Goal: Navigation & Orientation: Find specific page/section

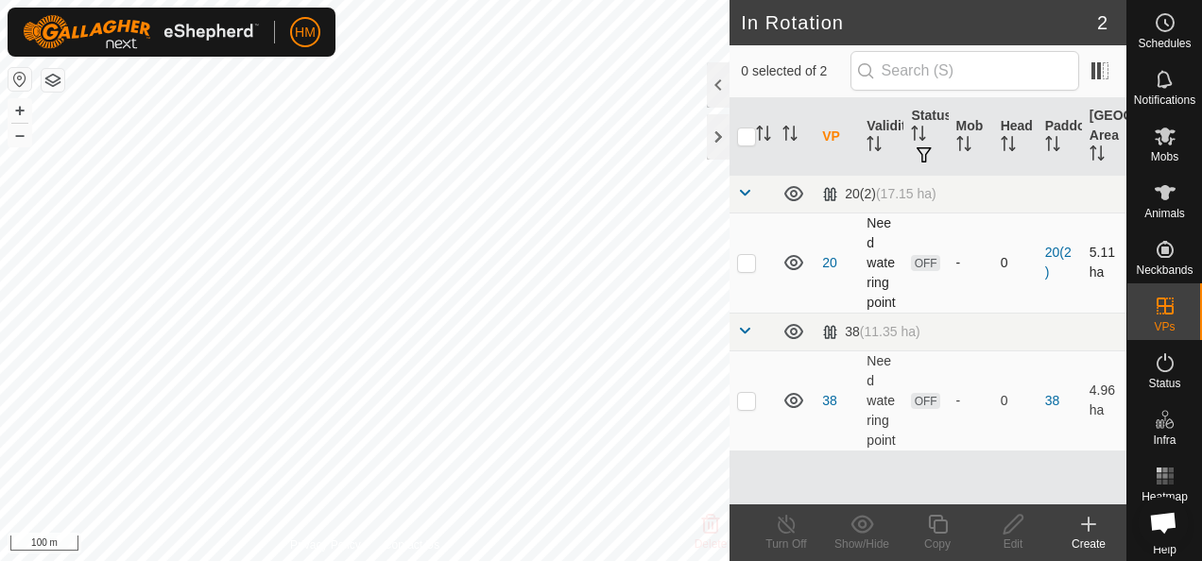
checkbox input "true"
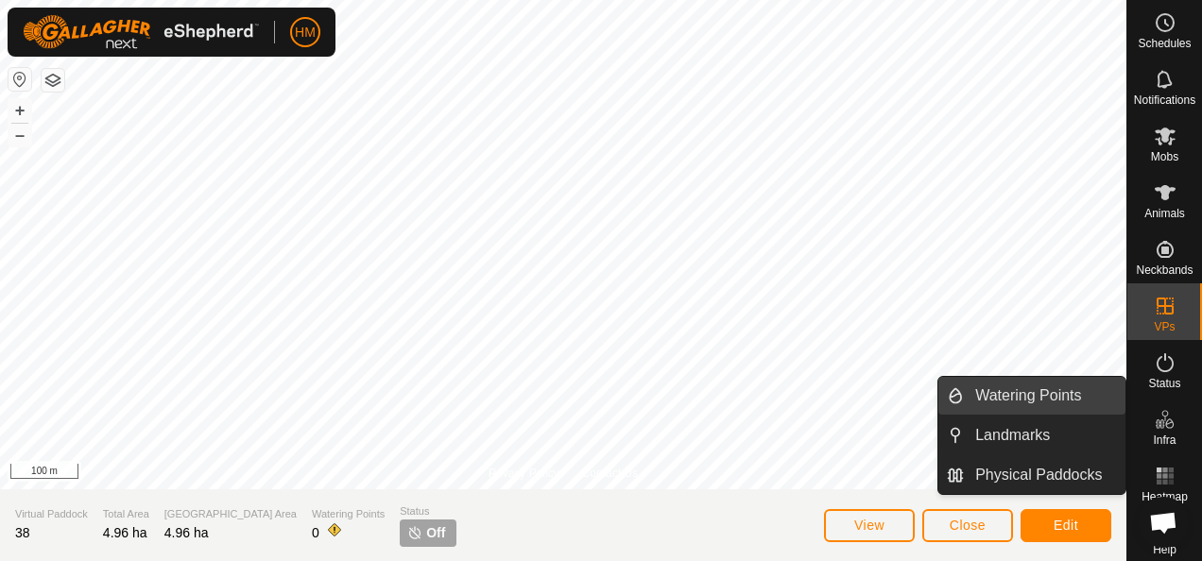
click at [1036, 397] on link "Watering Points" at bounding box center [1045, 396] width 162 height 38
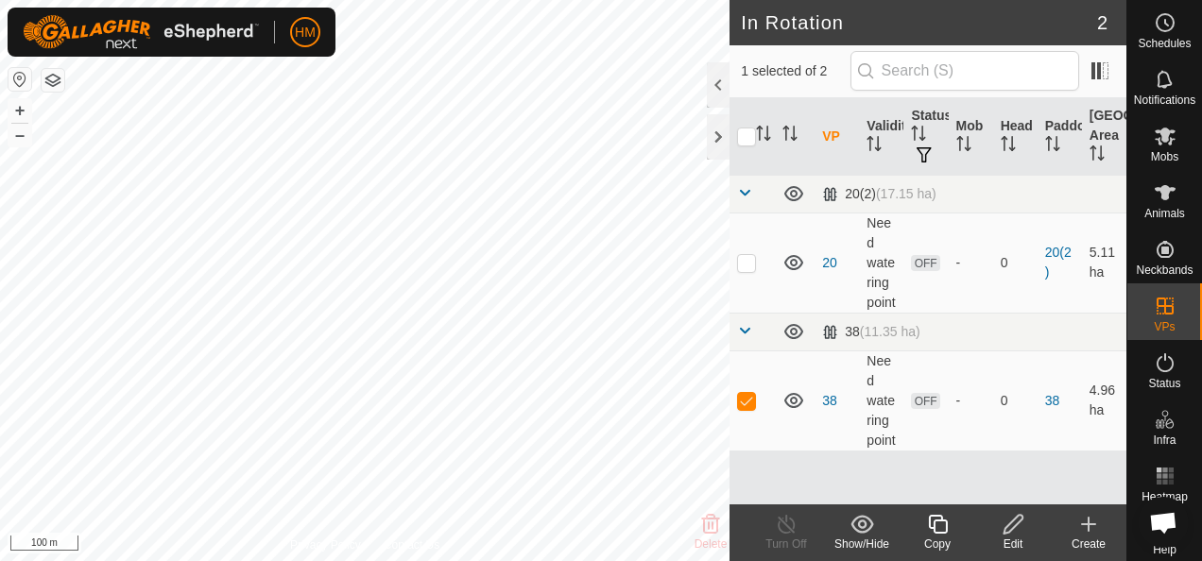
click at [1006, 525] on icon at bounding box center [1014, 524] width 24 height 23
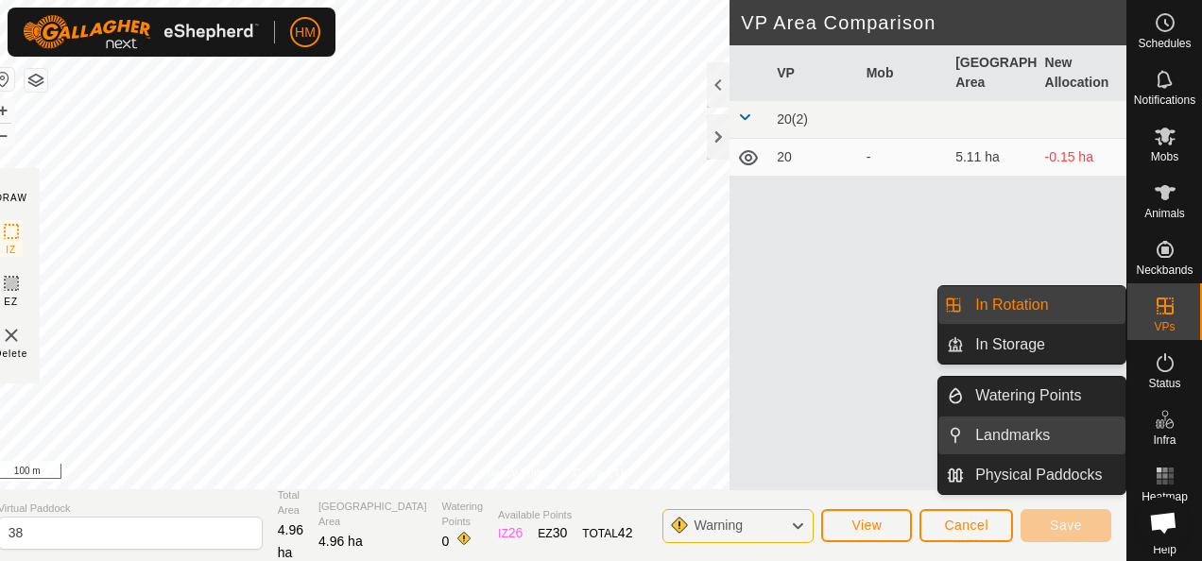
click at [1060, 438] on link "Landmarks" at bounding box center [1045, 436] width 162 height 38
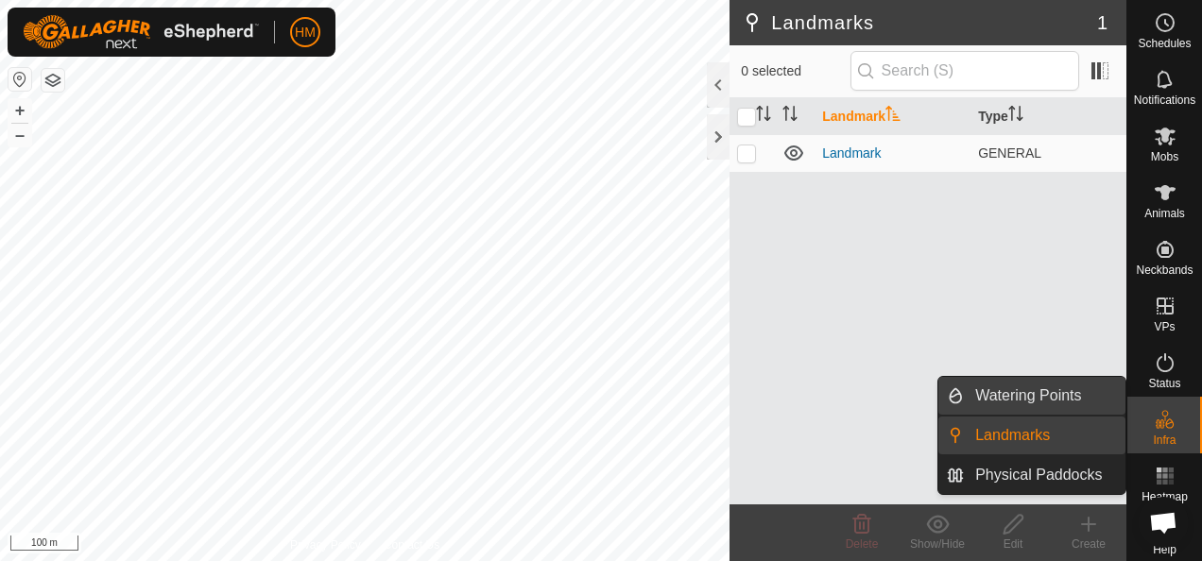
click at [1060, 401] on link "Watering Points" at bounding box center [1045, 396] width 162 height 38
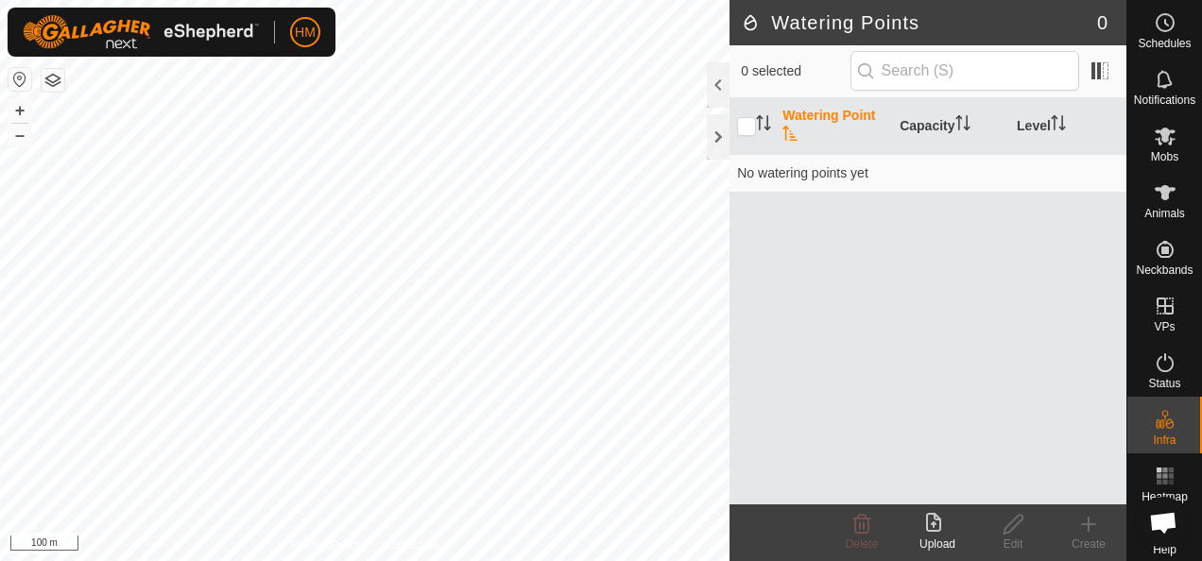
click at [861, 114] on th "Watering Point" at bounding box center [833, 126] width 117 height 57
click at [749, 124] on input "checkbox" at bounding box center [746, 126] width 19 height 19
checkbox input "true"
click at [842, 114] on th "Watering Point" at bounding box center [833, 126] width 117 height 57
click at [937, 526] on icon at bounding box center [937, 524] width 23 height 23
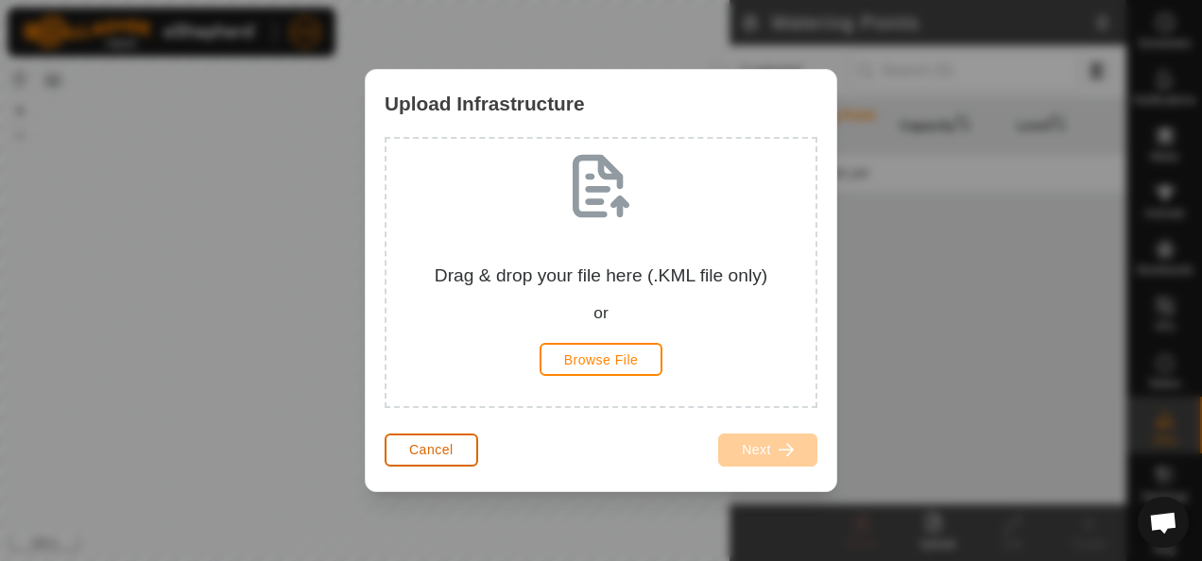
click at [446, 457] on span "Cancel" at bounding box center [431, 449] width 44 height 15
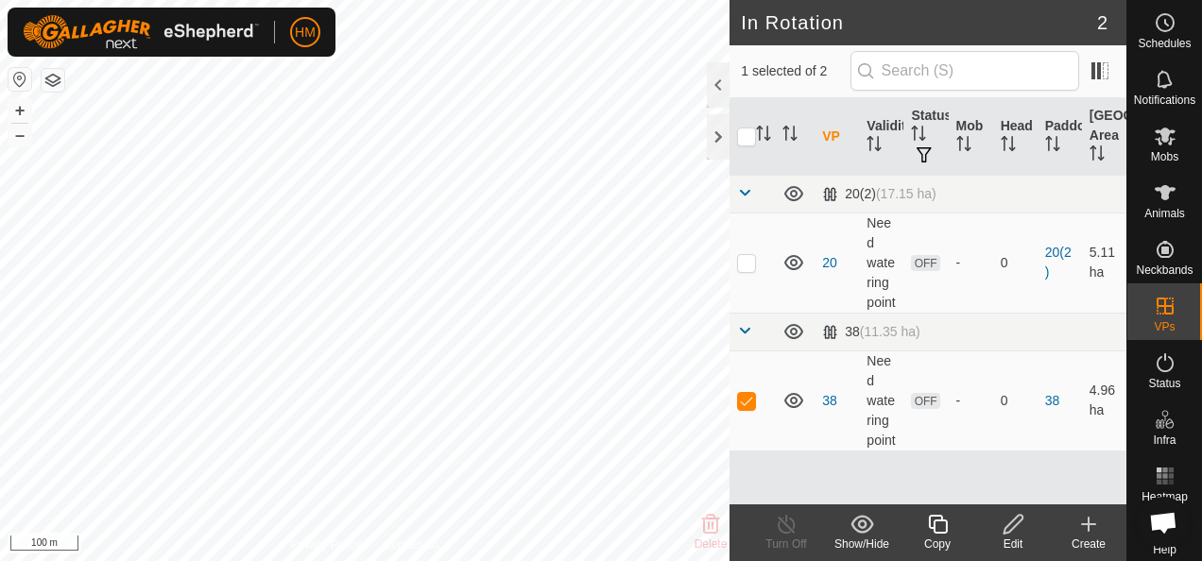
click at [1009, 531] on icon at bounding box center [1013, 524] width 19 height 19
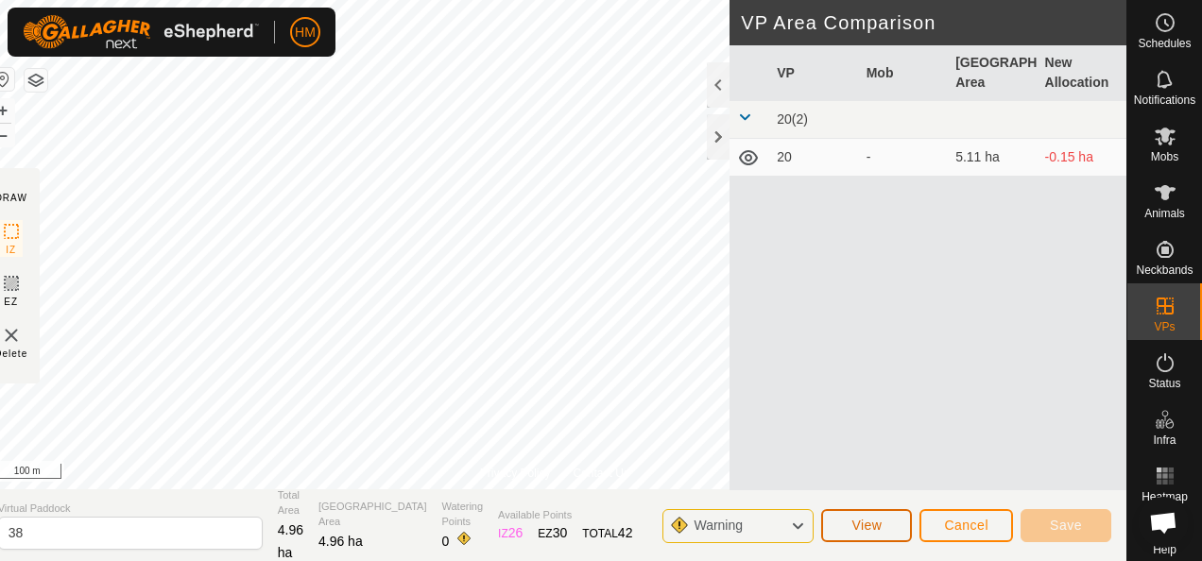
click at [848, 525] on button "View" at bounding box center [866, 525] width 91 height 33
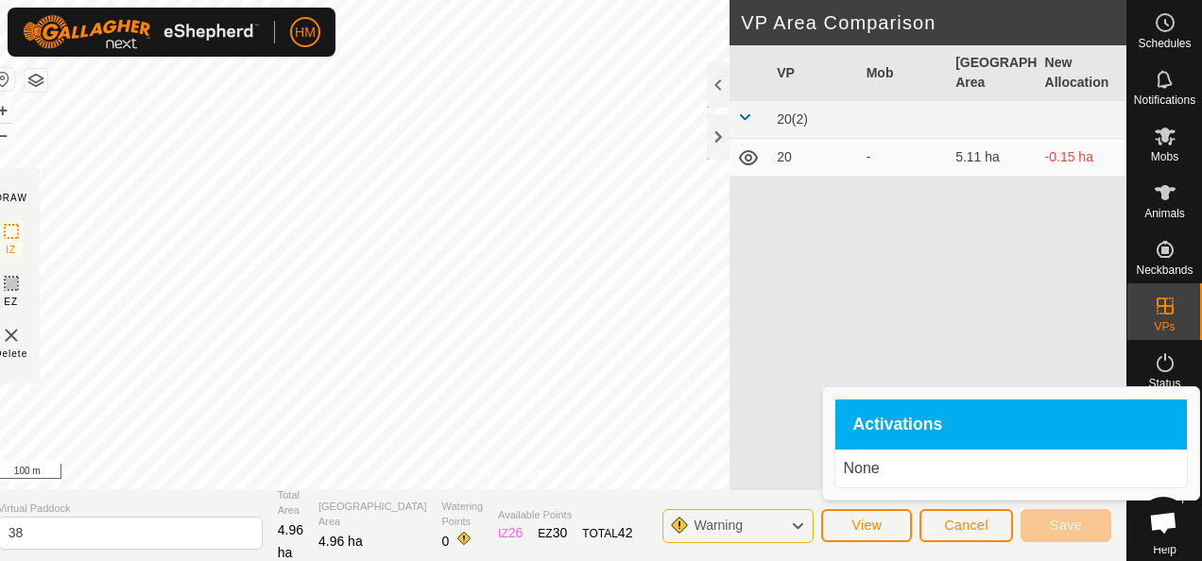
click at [786, 530] on div "Warning" at bounding box center [738, 526] width 151 height 34
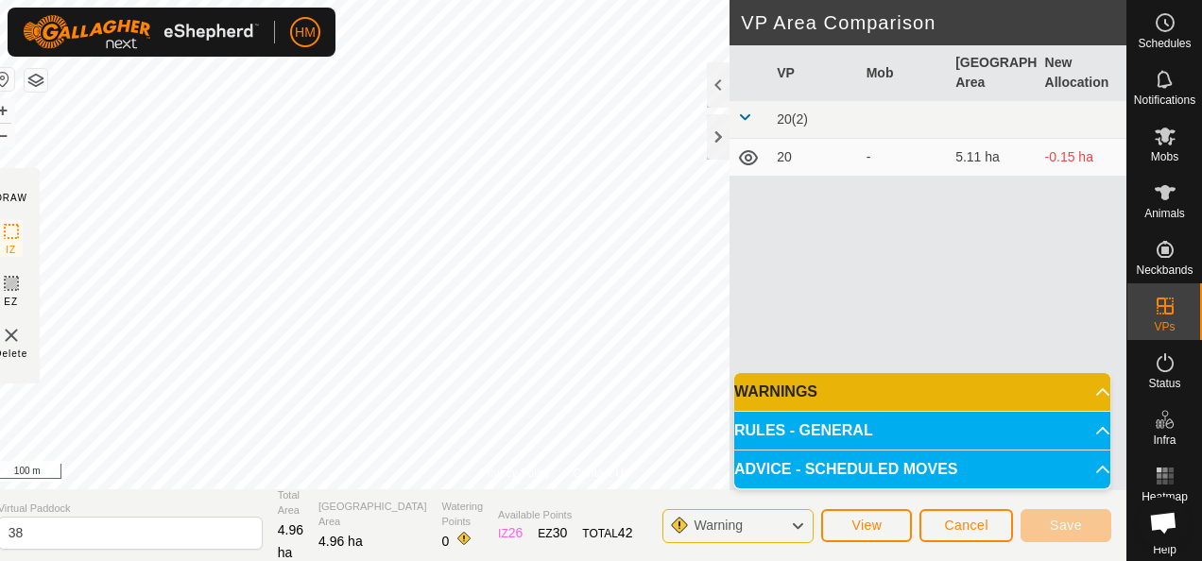
click at [793, 531] on icon at bounding box center [797, 526] width 15 height 25
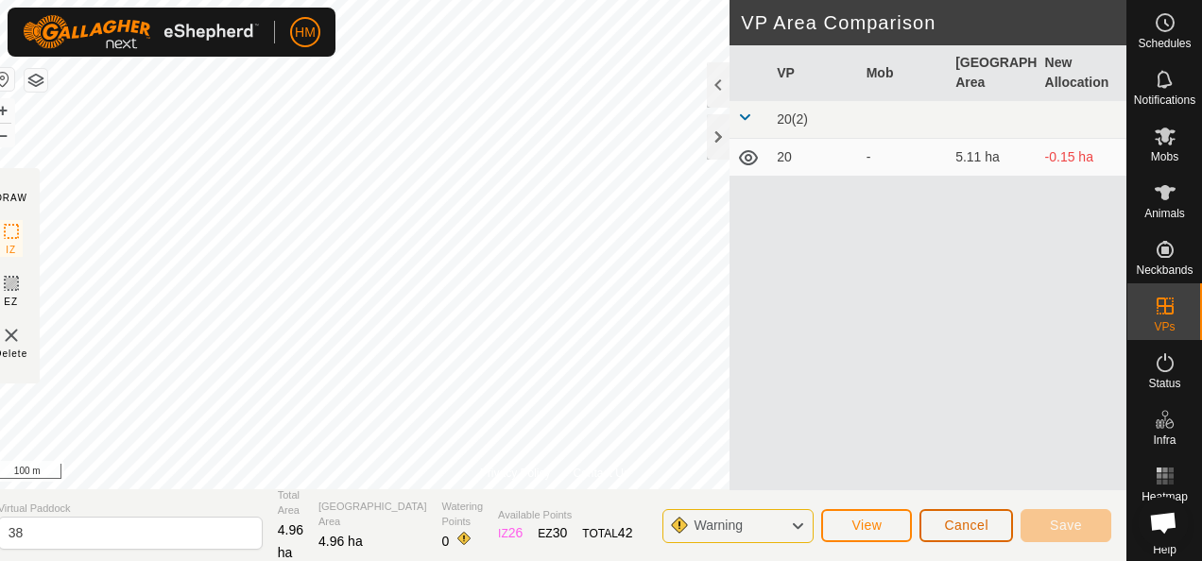
click at [936, 511] on button "Cancel" at bounding box center [967, 525] width 94 height 33
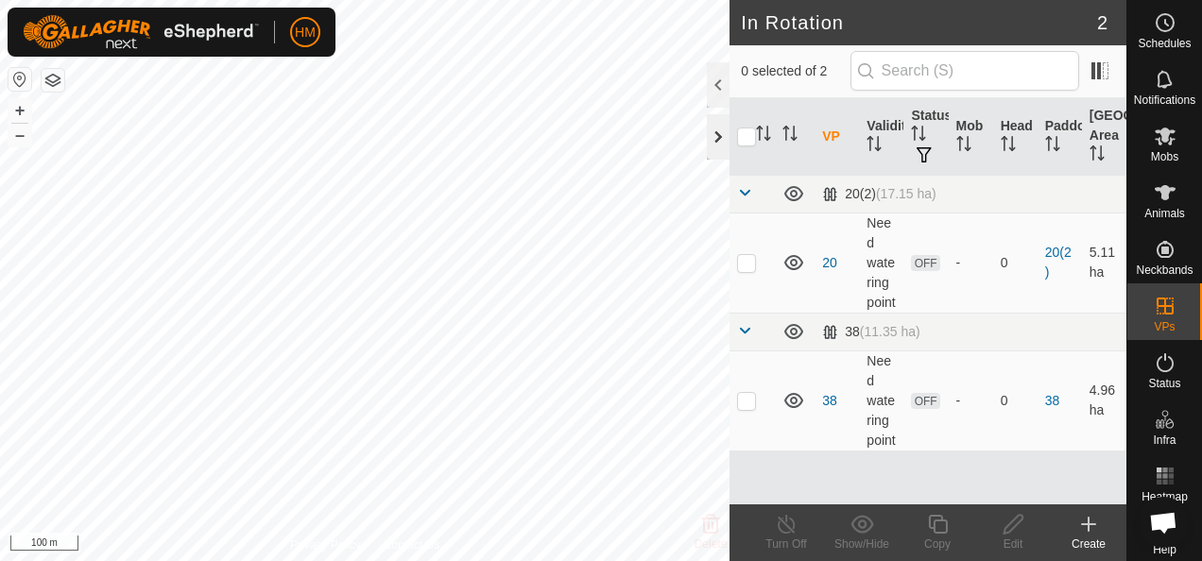
click at [718, 140] on div at bounding box center [718, 136] width 23 height 45
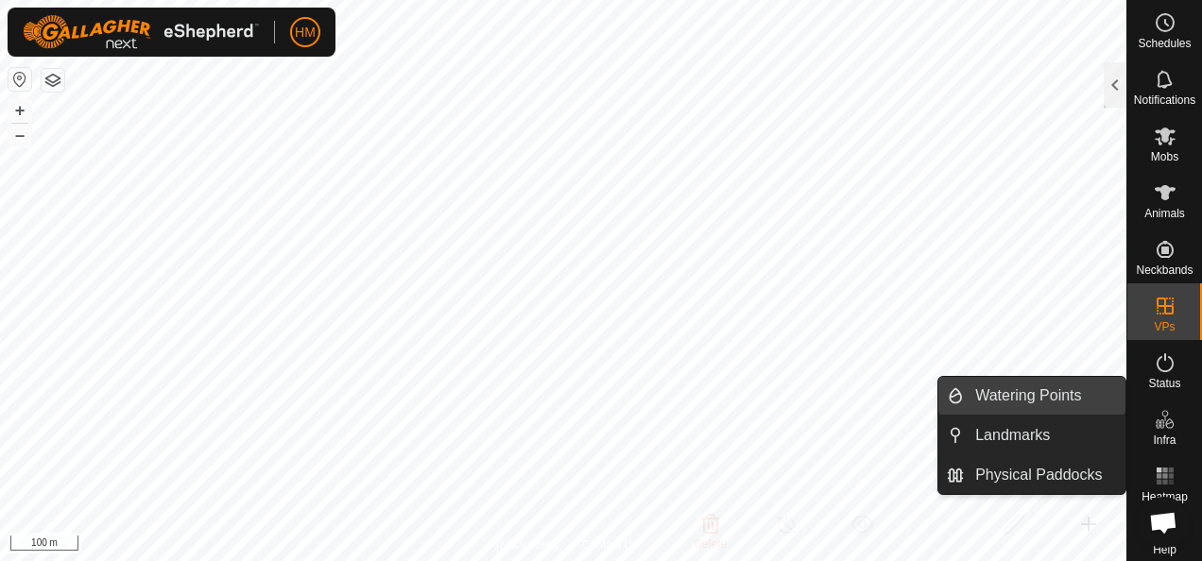
click at [1057, 396] on link "Watering Points" at bounding box center [1045, 396] width 162 height 38
click at [1162, 411] on icon at bounding box center [1165, 413] width 7 height 7
click at [1071, 383] on link "Watering Points" at bounding box center [1045, 396] width 162 height 38
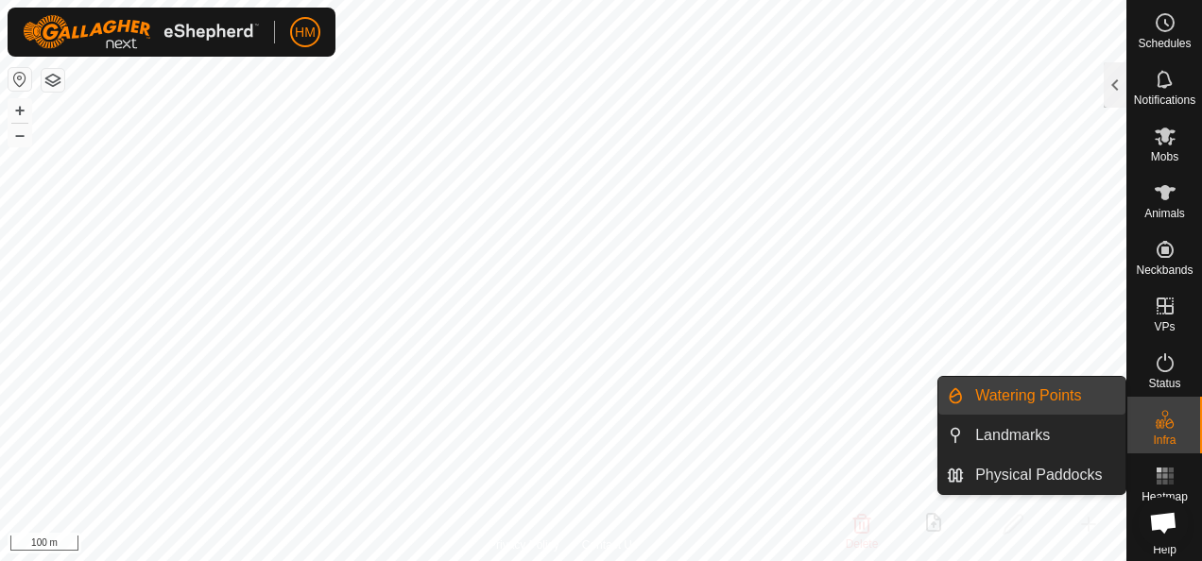
click at [1026, 401] on link "Watering Points" at bounding box center [1045, 396] width 162 height 38
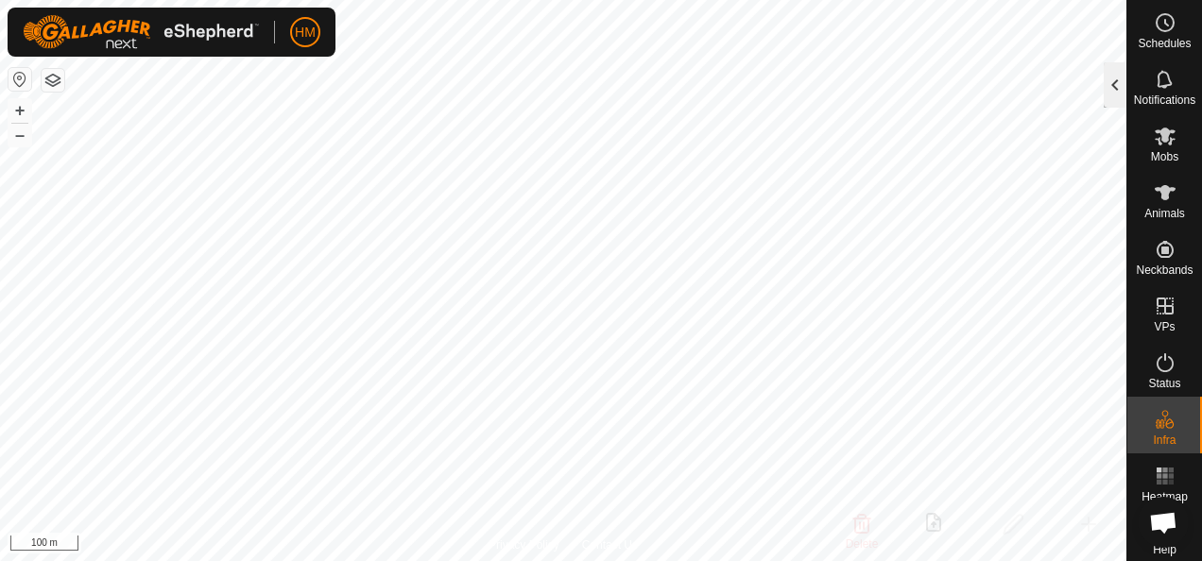
click at [1114, 99] on div at bounding box center [1115, 84] width 23 height 45
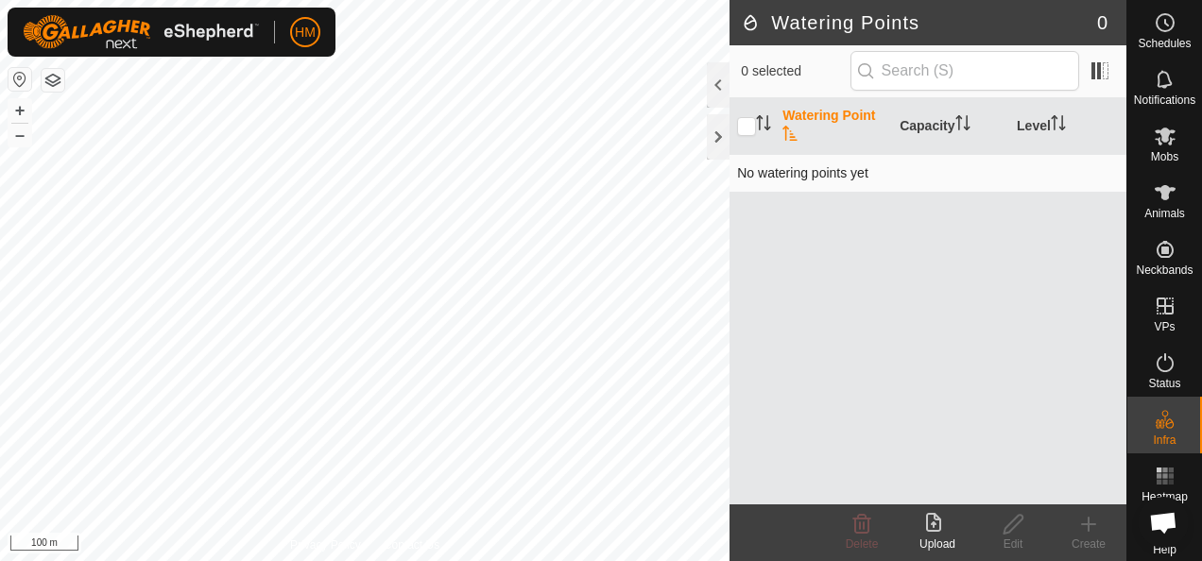
click at [885, 174] on td "No watering points yet" at bounding box center [928, 173] width 397 height 38
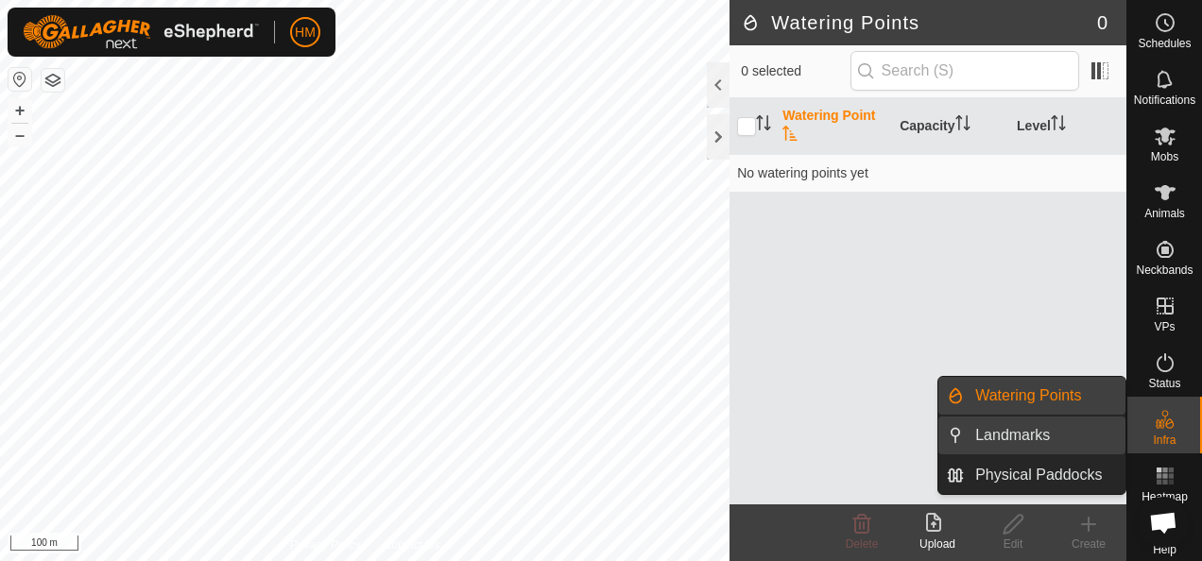
click at [1092, 438] on link "Landmarks" at bounding box center [1045, 436] width 162 height 38
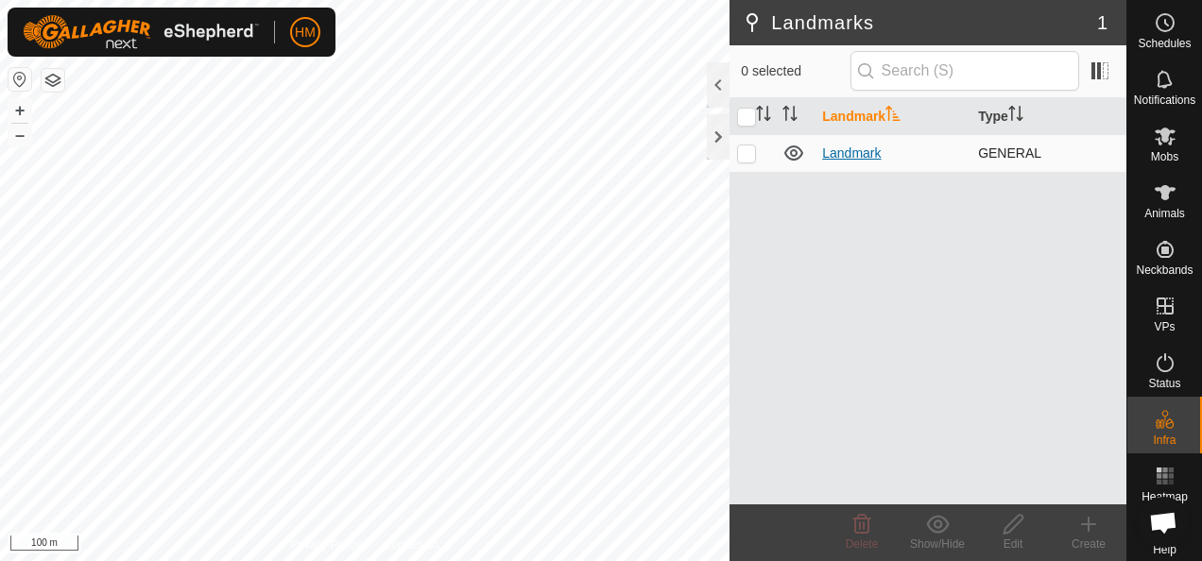
click at [843, 148] on link "Landmark" at bounding box center [851, 153] width 59 height 15
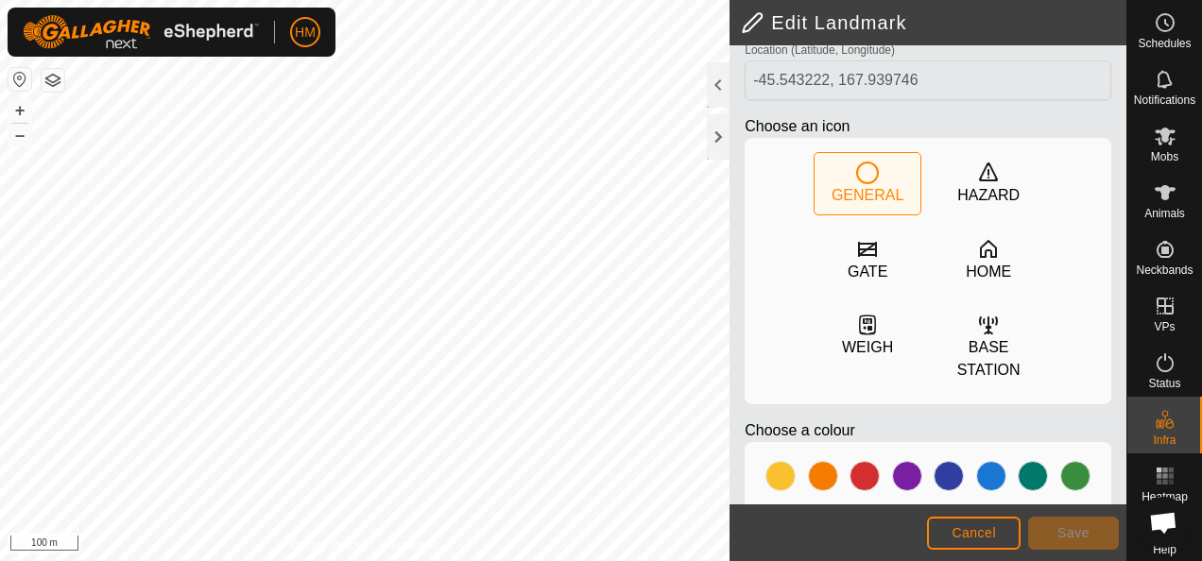
scroll to position [79, 0]
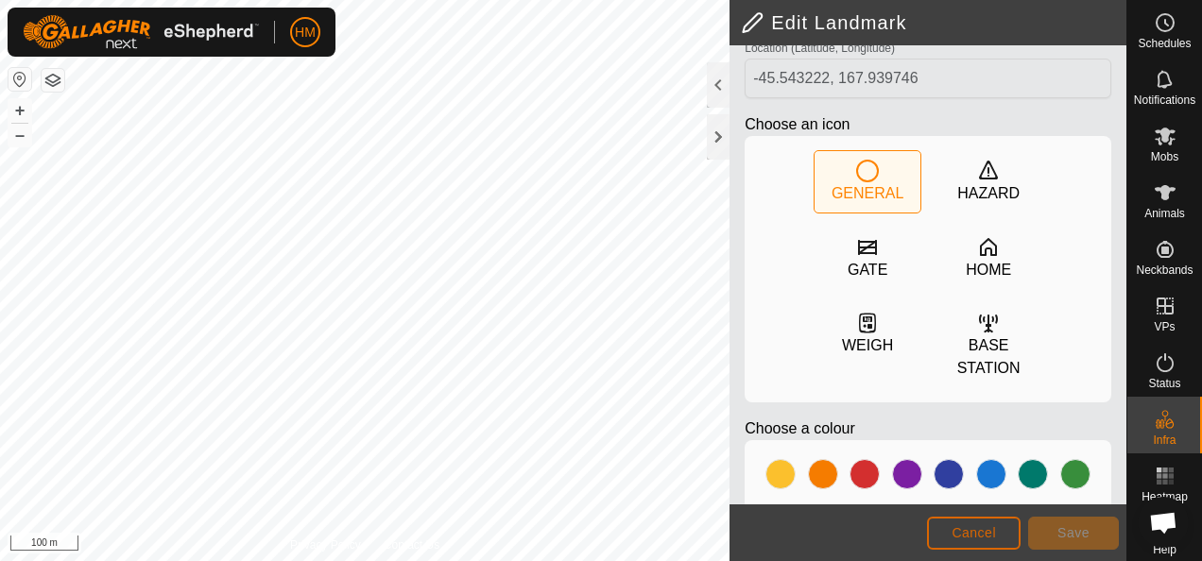
click at [951, 537] on button "Cancel" at bounding box center [974, 533] width 94 height 33
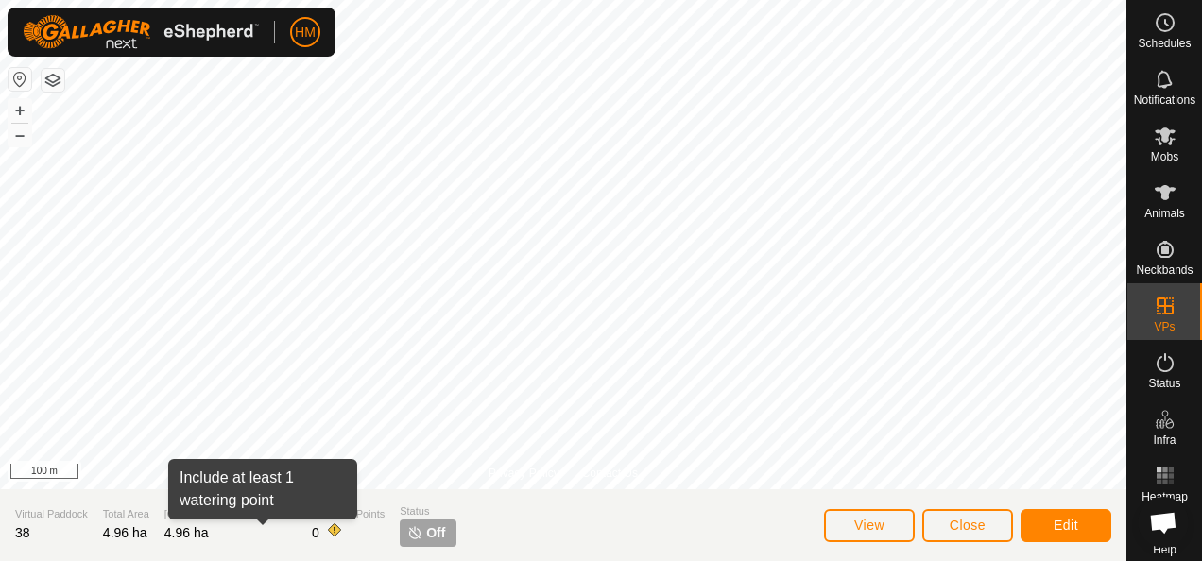
click at [327, 534] on span at bounding box center [334, 530] width 15 height 15
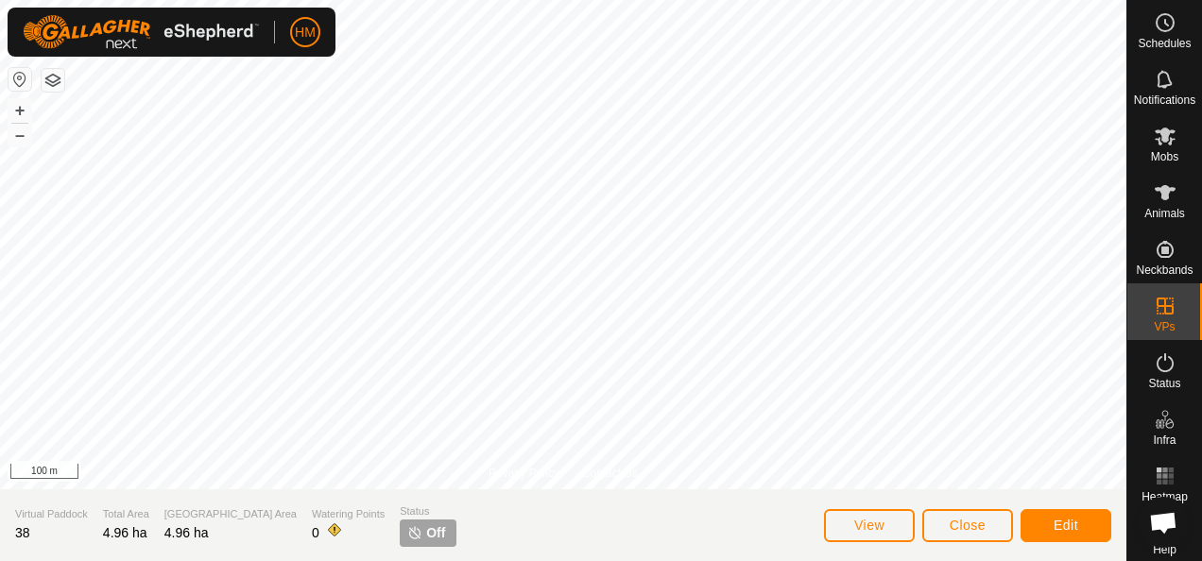
click at [327, 527] on span at bounding box center [334, 530] width 15 height 15
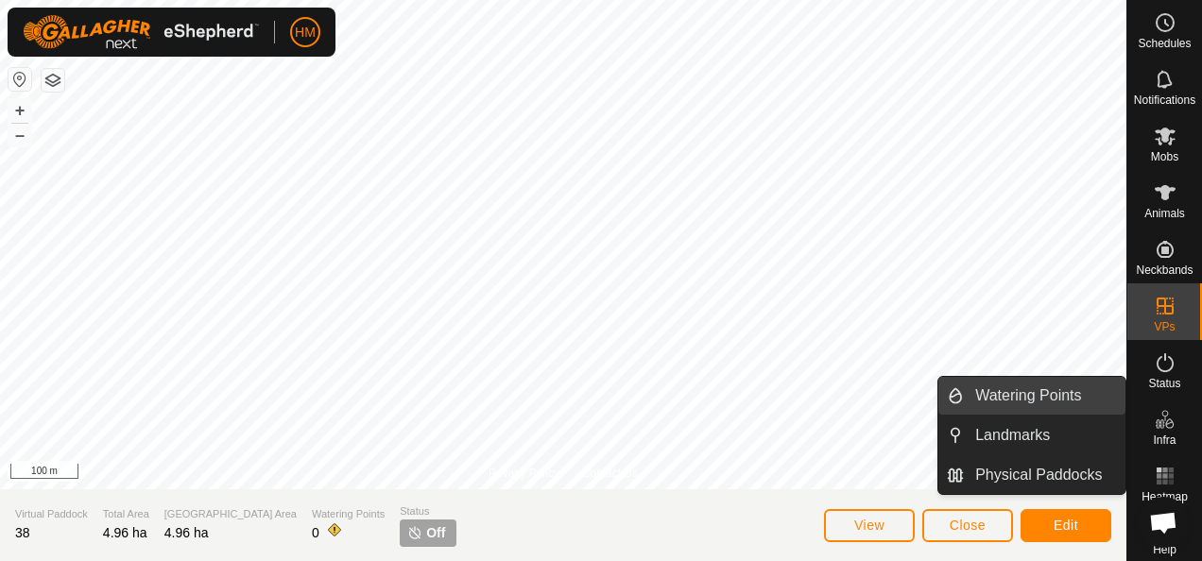
click at [1049, 391] on link "Watering Points" at bounding box center [1045, 396] width 162 height 38
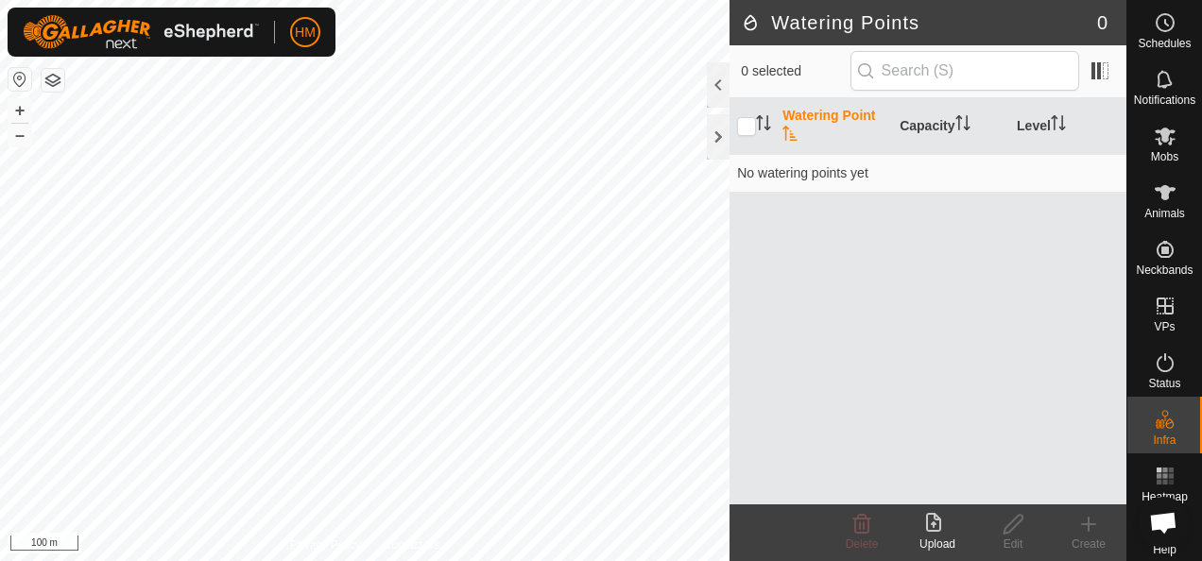
click at [1089, 530] on icon at bounding box center [1089, 524] width 0 height 13
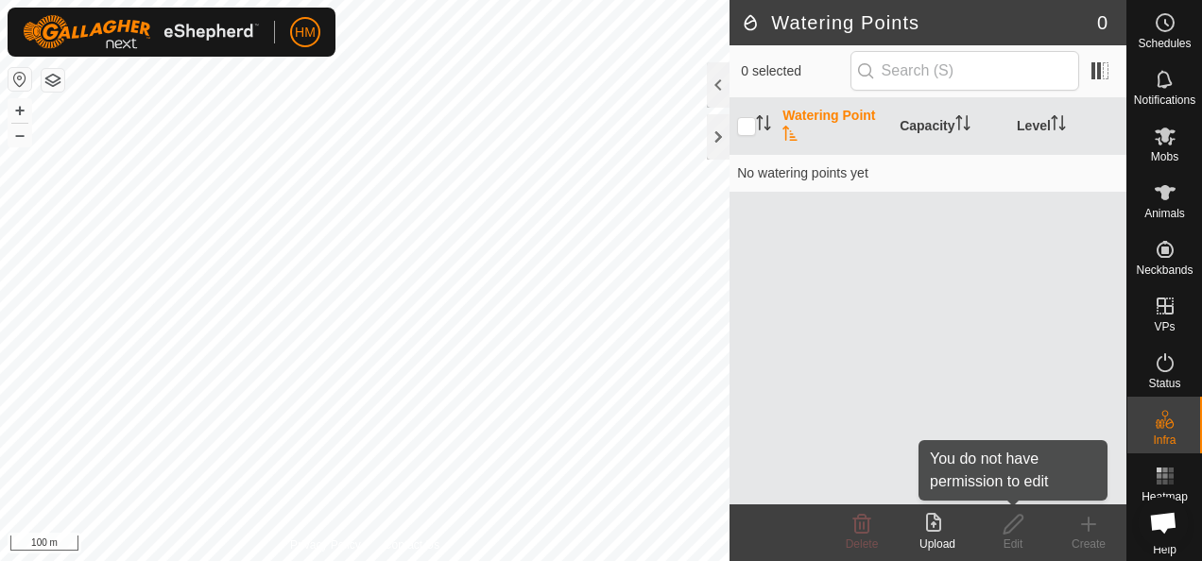
click at [1014, 535] on icon at bounding box center [1014, 524] width 24 height 23
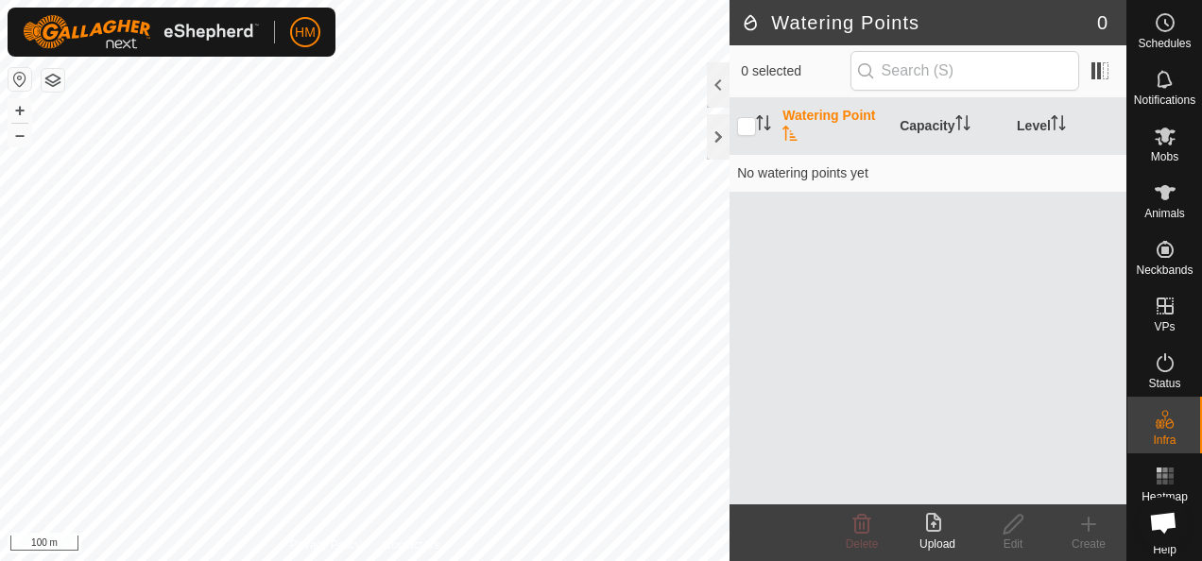
click at [745, 28] on h2 "Watering Points" at bounding box center [919, 22] width 356 height 23
